Goal: Task Accomplishment & Management: Complete application form

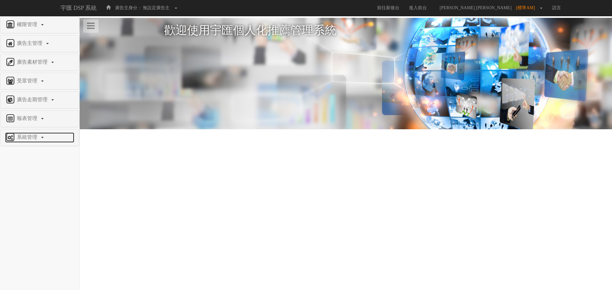
click at [20, 140] on span "系統管理" at bounding box center [27, 136] width 25 height 5
click at [25, 151] on span "廣告驗證設定" at bounding box center [21, 152] width 32 height 5
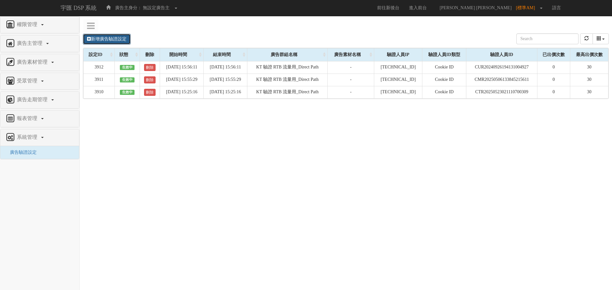
click at [104, 39] on link "新增廣告驗證設定" at bounding box center [107, 39] width 48 height 11
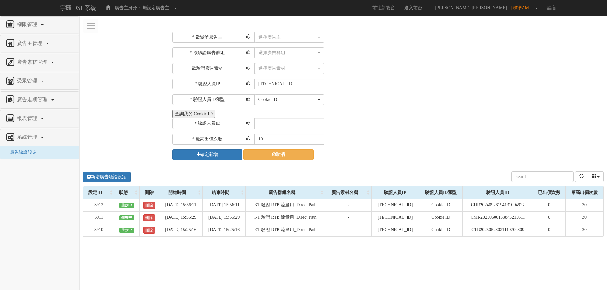
click at [203, 115] on button "查詢我的 Cookie ID" at bounding box center [193, 114] width 43 height 8
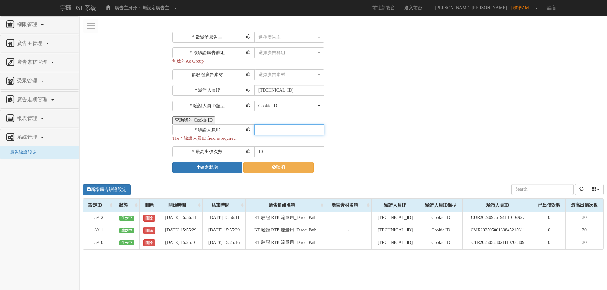
paste input "CRR20241113174842298725"
type input "CRR20241113174842298725"
drag, startPoint x: 271, startPoint y: 151, endPoint x: 233, endPoint y: 151, distance: 37.9
click at [234, 150] on div "* 最高出價次數 10" at bounding box center [387, 152] width 430 height 11
type input "20"
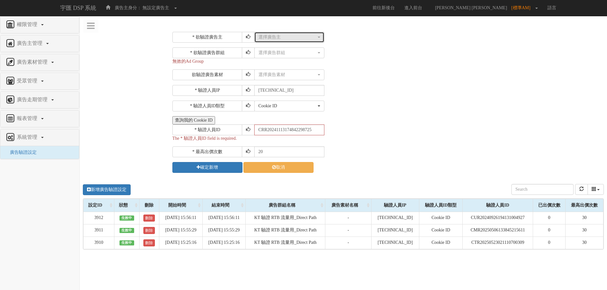
click at [298, 40] on div "選擇廣告主" at bounding box center [287, 37] width 58 height 6
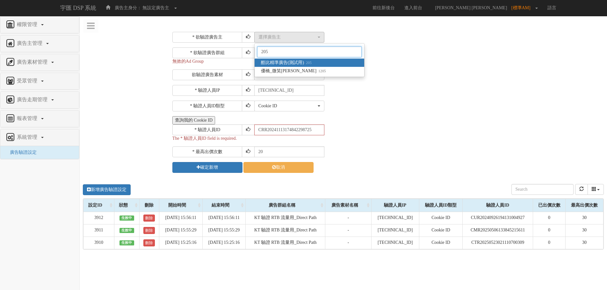
type input "205"
click at [298, 64] on span "酷比精準廣告(測試用) 205" at bounding box center [286, 63] width 51 height 6
select select "205"
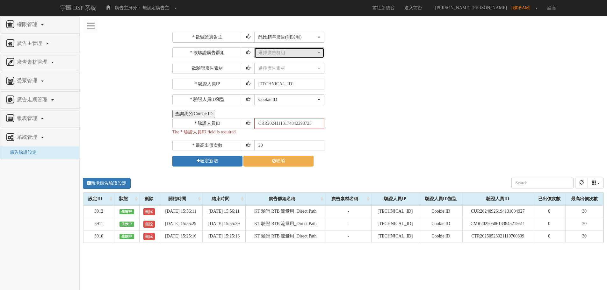
click at [291, 55] on div "選擇廣告群組" at bounding box center [287, 53] width 58 height 6
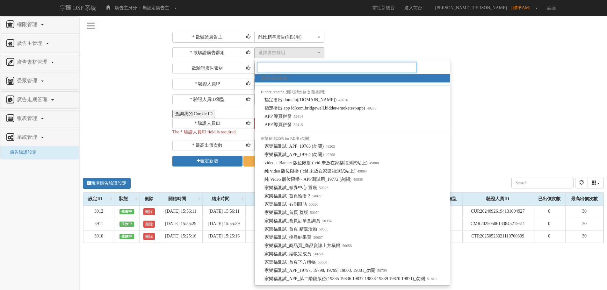
click at [288, 68] on input "Search" at bounding box center [336, 67] width 159 height 11
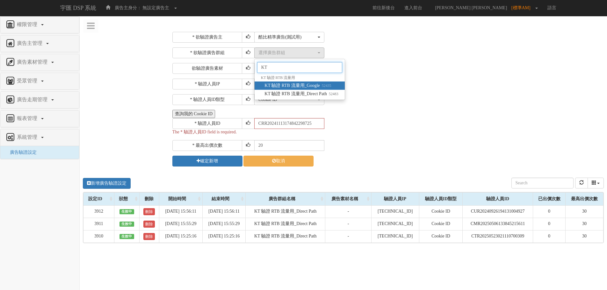
type input "KT"
click at [297, 89] on span "KT 驗證 RTB 流量用_Google 52435" at bounding box center [297, 86] width 67 height 6
select select "52435"
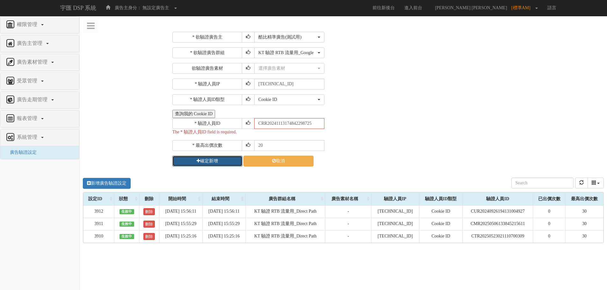
click at [216, 160] on button "確定新增" at bounding box center [207, 161] width 70 height 11
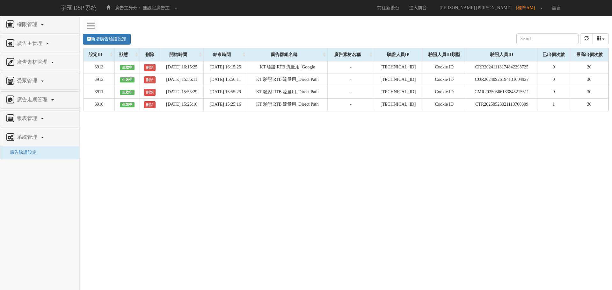
click at [81, 186] on div "新增廣告驗證設定 設定ID 狀態 刪除 開始時間 結束時間 廣告主ID 廣告主名稱 廣告走期ID 廣告走期名稱 廣告群組ID 廣告群組名稱 廣告素材 廣告素材…" at bounding box center [346, 122] width 532 height 191
click at [99, 37] on link "新增廣告驗證設定" at bounding box center [107, 39] width 48 height 11
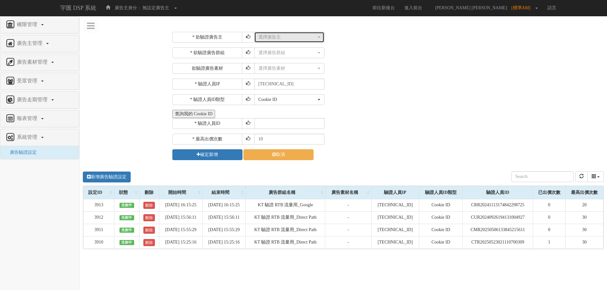
click at [279, 37] on div "選擇廣告主" at bounding box center [287, 37] width 58 height 6
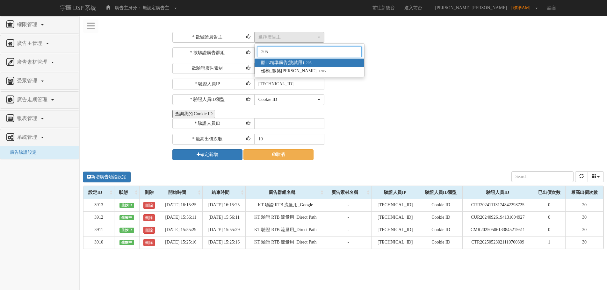
type input "205"
click at [279, 64] on span "酷比精準廣告(測試用) 205" at bounding box center [286, 63] width 51 height 6
select select "205"
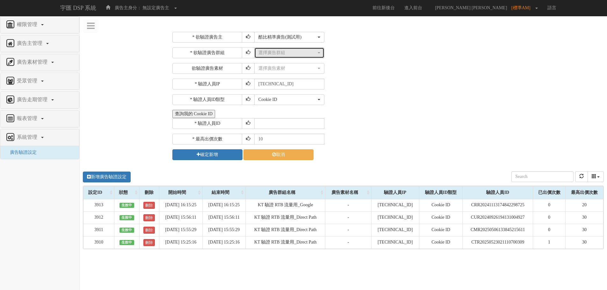
click at [277, 55] on div "選擇廣告群組" at bounding box center [287, 53] width 58 height 6
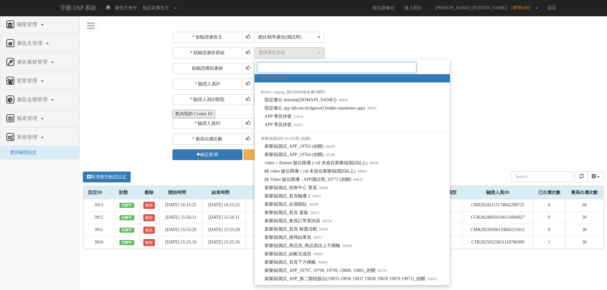
click at [291, 70] on input "Search" at bounding box center [336, 67] width 159 height 11
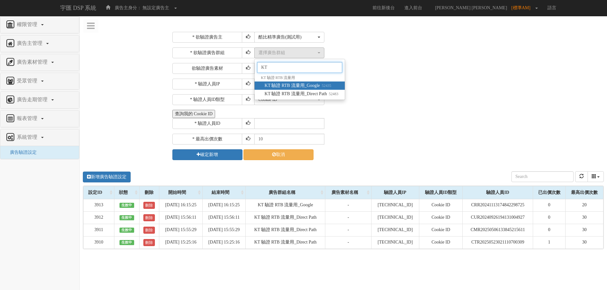
type input "KT"
click at [290, 85] on span "KT 驗證 RTB 流量用_Google 52435" at bounding box center [297, 86] width 67 height 6
select select "52435"
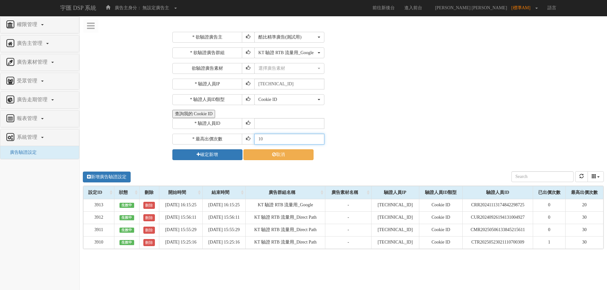
drag, startPoint x: 267, startPoint y: 142, endPoint x: 225, endPoint y: 140, distance: 41.8
click at [225, 140] on div "* 最高出價次數 10" at bounding box center [387, 139] width 430 height 11
type input "30"
click at [258, 126] on input "text" at bounding box center [289, 123] width 70 height 11
click at [283, 104] on button "Cookie ID" at bounding box center [289, 99] width 70 height 11
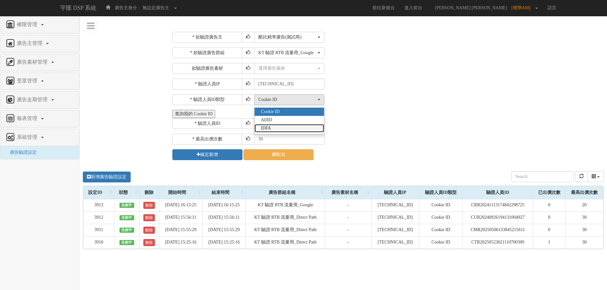
click at [280, 125] on link "IDFA" at bounding box center [289, 128] width 69 height 8
select select "Idfa"
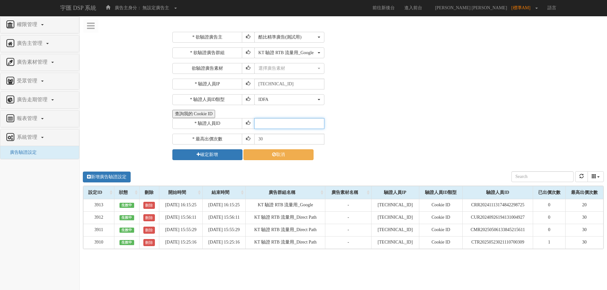
paste input "A5B954AF-CEEC-4BB5-BE32-F1465D86AB37"
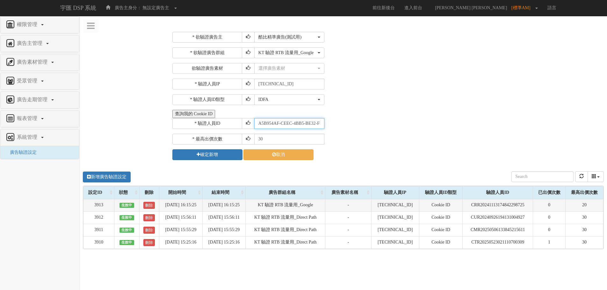
scroll to position [0, 31]
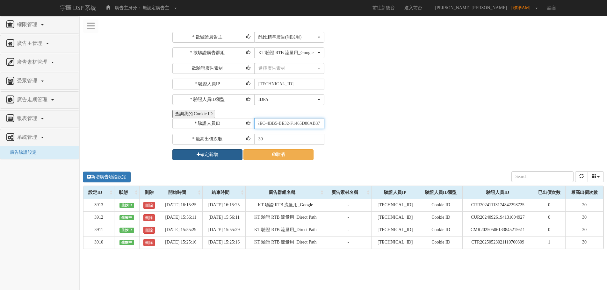
type input "A5B954AF-CEEC-4BB5-BE32-F1465D86AB37"
click at [213, 157] on button "確定新增" at bounding box center [207, 154] width 70 height 11
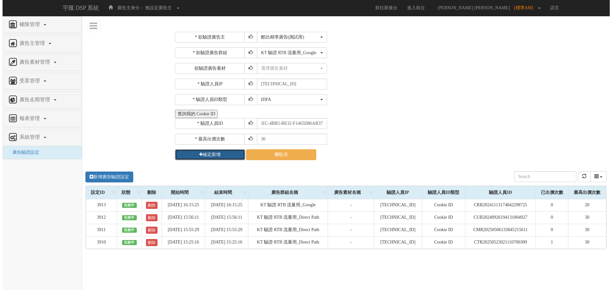
scroll to position [0, 0]
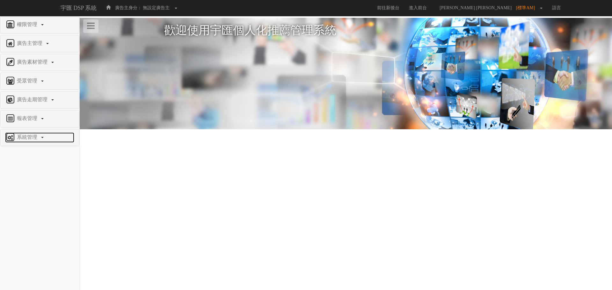
click at [32, 136] on span "系統管理" at bounding box center [27, 136] width 25 height 5
click at [30, 151] on span "廣告驗證設定" at bounding box center [21, 152] width 32 height 5
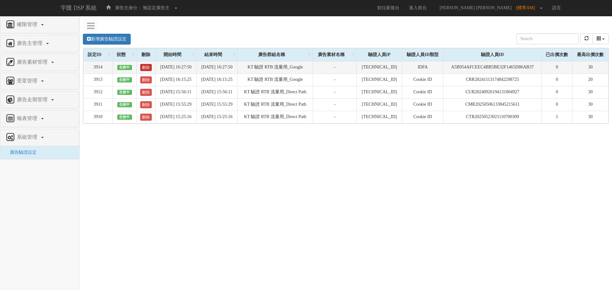
click at [142, 68] on link "刪除" at bounding box center [145, 67] width 11 height 7
